Goal: Find specific page/section: Find specific page/section

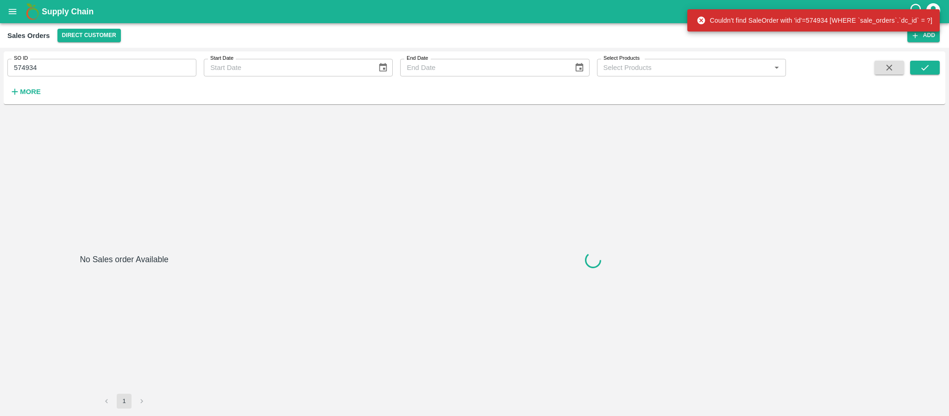
click at [106, 67] on input "574934" at bounding box center [101, 68] width 189 height 18
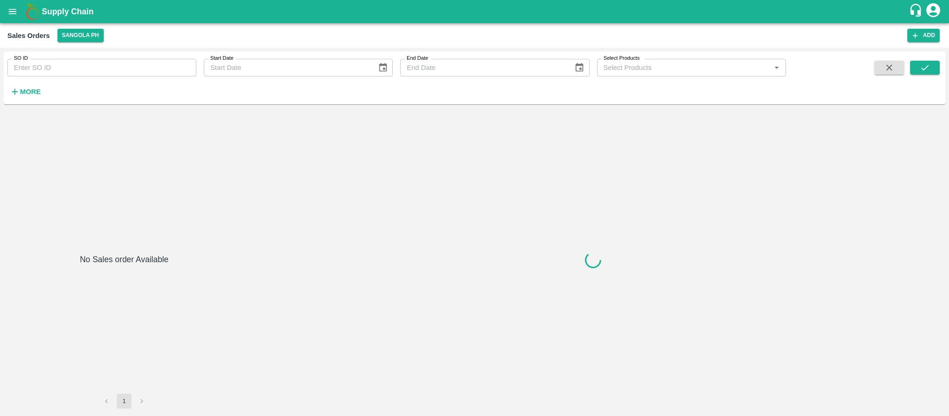
type input "603968"
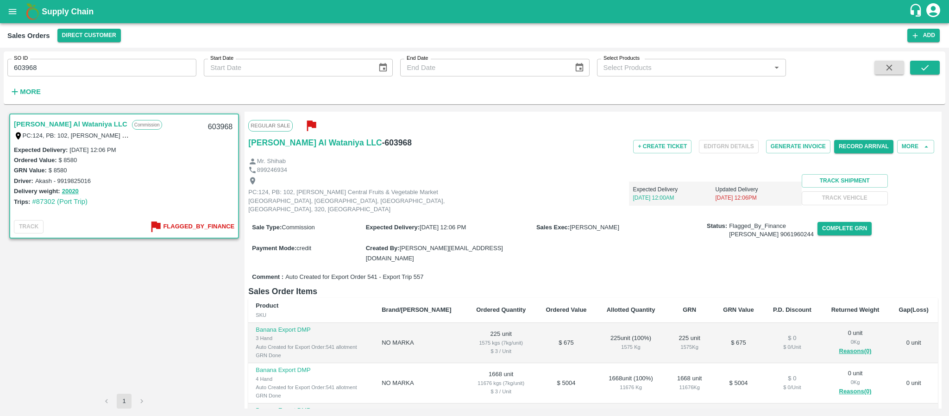
click at [14, 10] on icon "open drawer" at bounding box center [12, 11] width 10 height 10
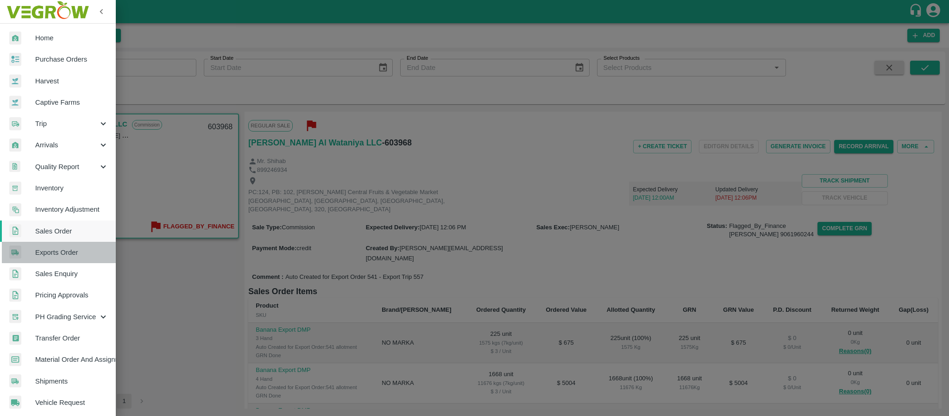
click at [71, 251] on span "Exports Order" at bounding box center [71, 252] width 73 height 10
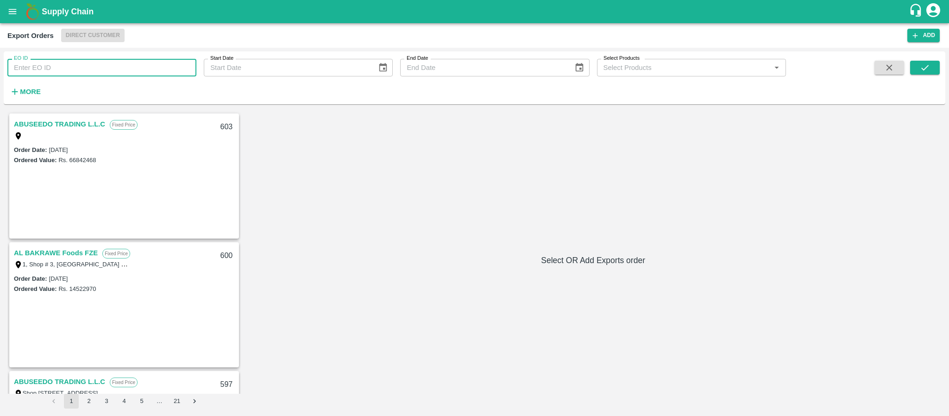
click at [153, 75] on input "EO ID" at bounding box center [101, 68] width 189 height 18
type input "541"
click at [923, 67] on icon "submit" at bounding box center [925, 68] width 10 height 10
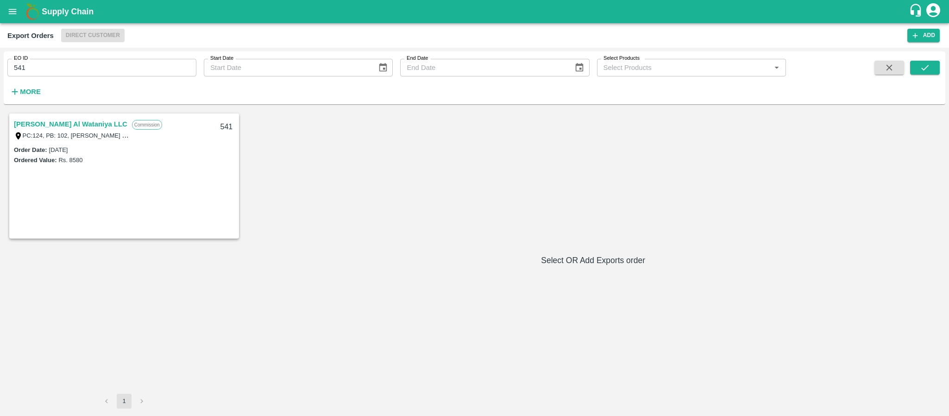
click at [69, 123] on link "[PERSON_NAME] Al Wataniya LLC" at bounding box center [71, 124] width 114 height 12
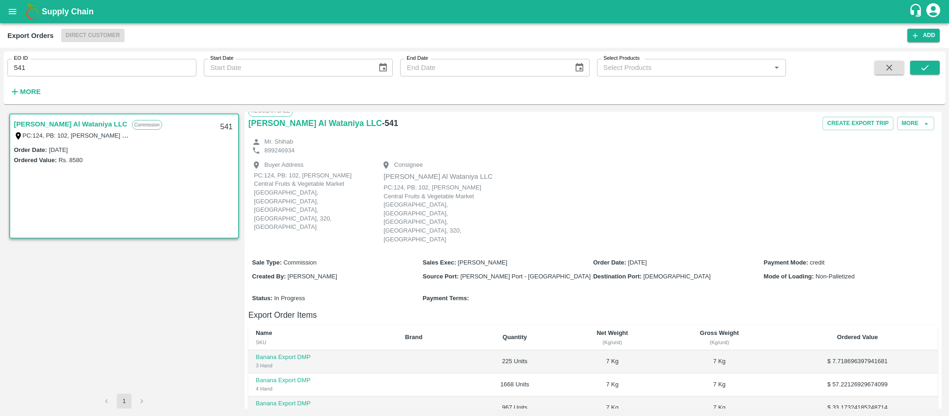
scroll to position [0, 0]
